Goal: Task Accomplishment & Management: Use online tool/utility

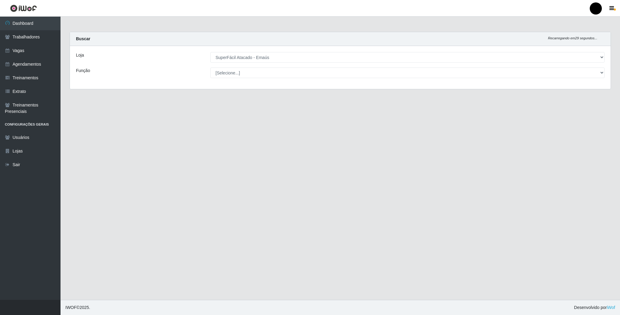
select select "407"
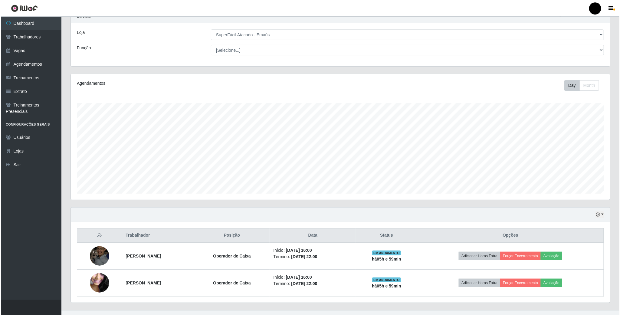
scroll to position [35, 0]
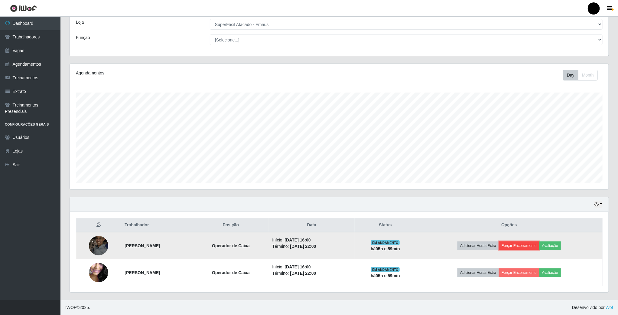
click at [521, 246] on button "Forçar Encerramento" at bounding box center [519, 245] width 41 height 8
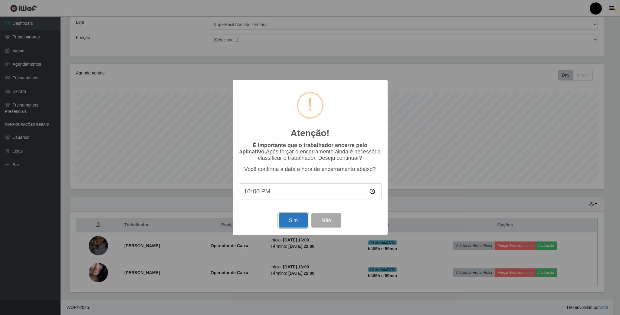
click at [288, 226] on button "Sim" at bounding box center [293, 220] width 29 height 14
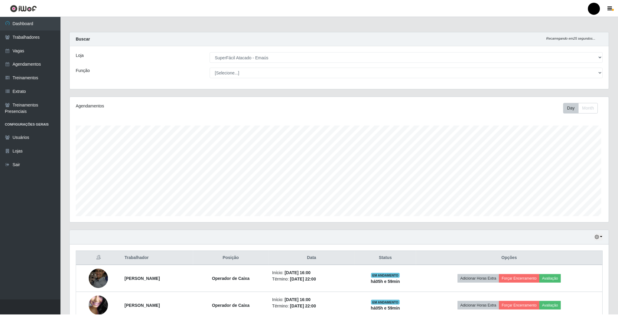
scroll to position [126, 540]
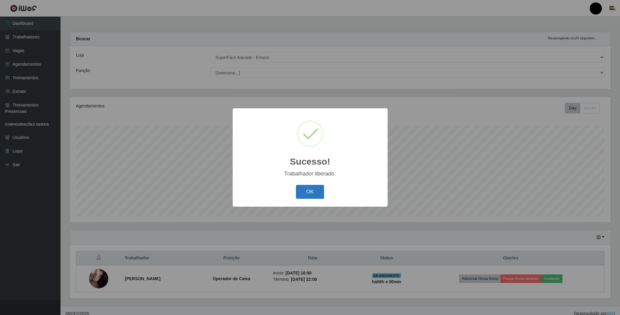
click at [309, 192] on button "OK" at bounding box center [310, 192] width 28 height 14
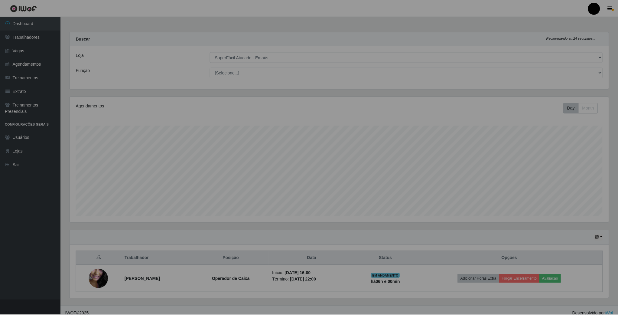
scroll to position [126, 539]
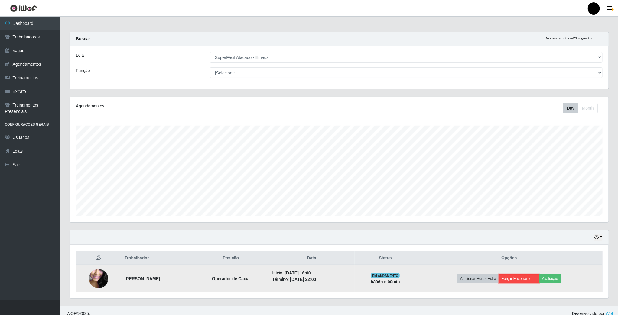
click at [536, 281] on button "Forçar Encerramento" at bounding box center [519, 278] width 41 height 8
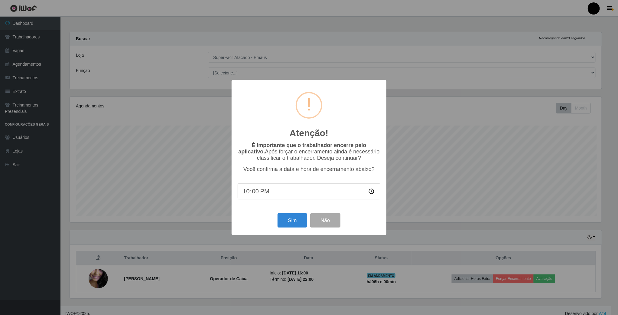
scroll to position [126, 534]
click at [285, 222] on button "Sim" at bounding box center [293, 220] width 29 height 14
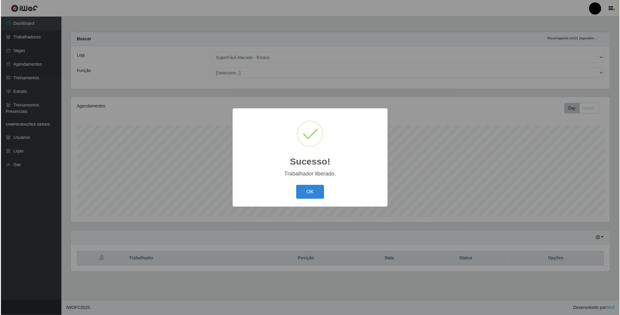
scroll to position [126, 540]
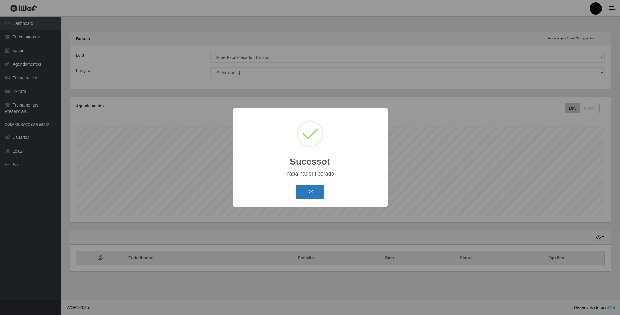
click at [311, 185] on button "OK" at bounding box center [310, 192] width 28 height 14
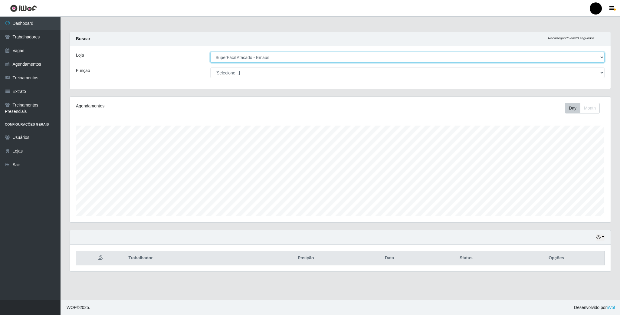
drag, startPoint x: 349, startPoint y: 56, endPoint x: 348, endPoint y: 61, distance: 5.2
click at [349, 56] on select "[Selecione...] SuperFácil Atacado - Emaús" at bounding box center [407, 57] width 394 height 11
drag, startPoint x: 341, startPoint y: 64, endPoint x: 339, endPoint y: 62, distance: 3.3
click at [340, 64] on div "Loja [Selecione...] SuperFácil Atacado - Emaús Função [Selecione...] Auxiliar d…" at bounding box center [340, 67] width 541 height 43
click at [338, 60] on select "[Selecione...] SuperFácil Atacado - Emaús" at bounding box center [407, 57] width 394 height 11
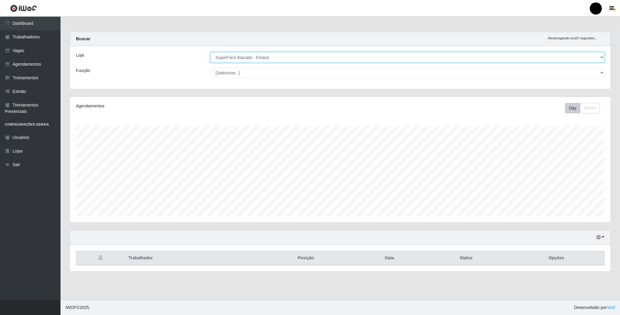
click at [210, 52] on select "[Selecione...] SuperFácil Atacado - Emaús" at bounding box center [407, 57] width 394 height 11
